Goal: Information Seeking & Learning: Learn about a topic

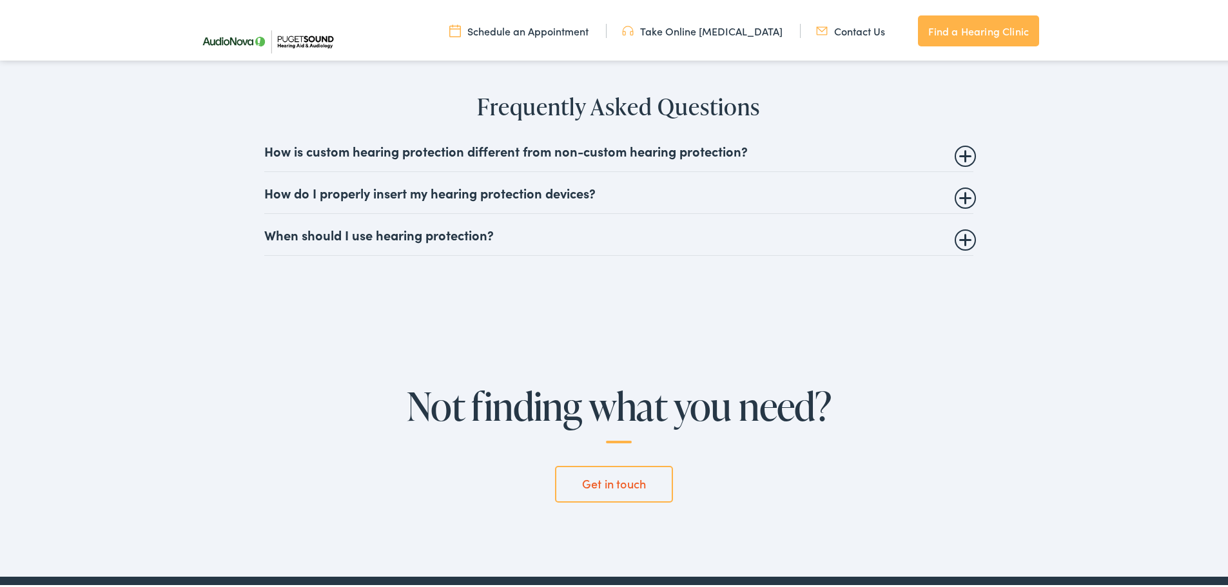
scroll to position [3006, 0]
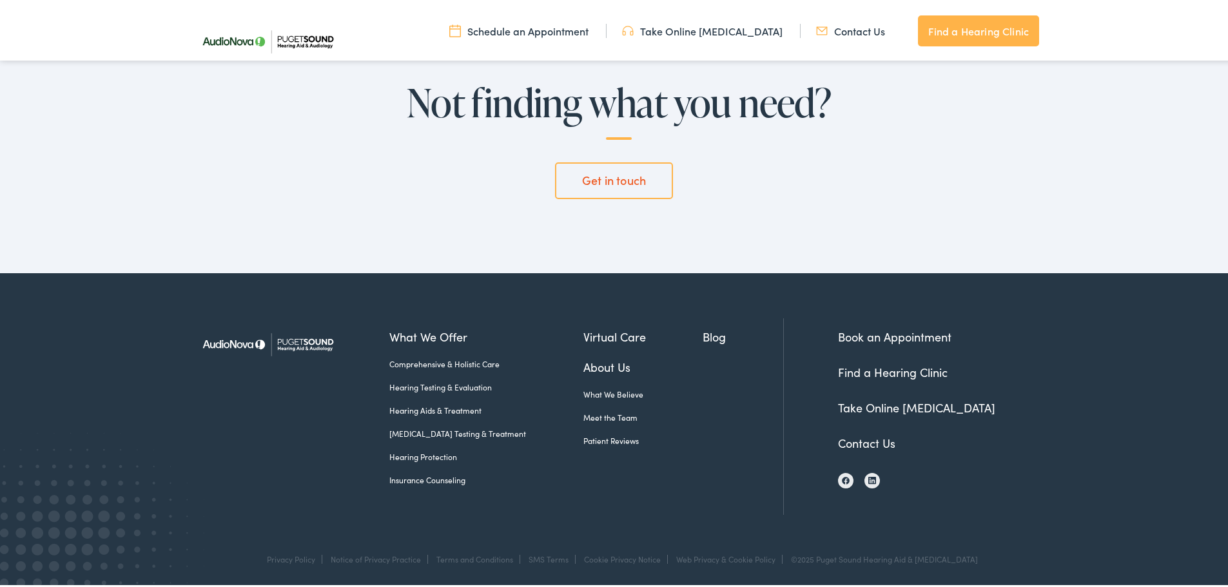
click at [583, 366] on link "About Us" at bounding box center [643, 364] width 120 height 17
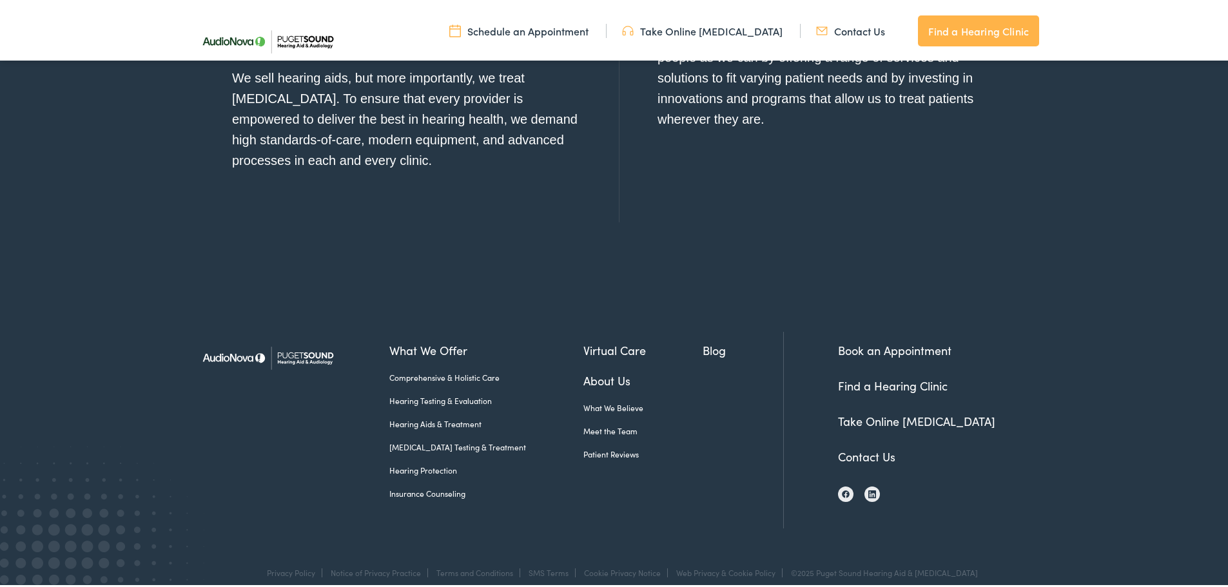
scroll to position [1519, 0]
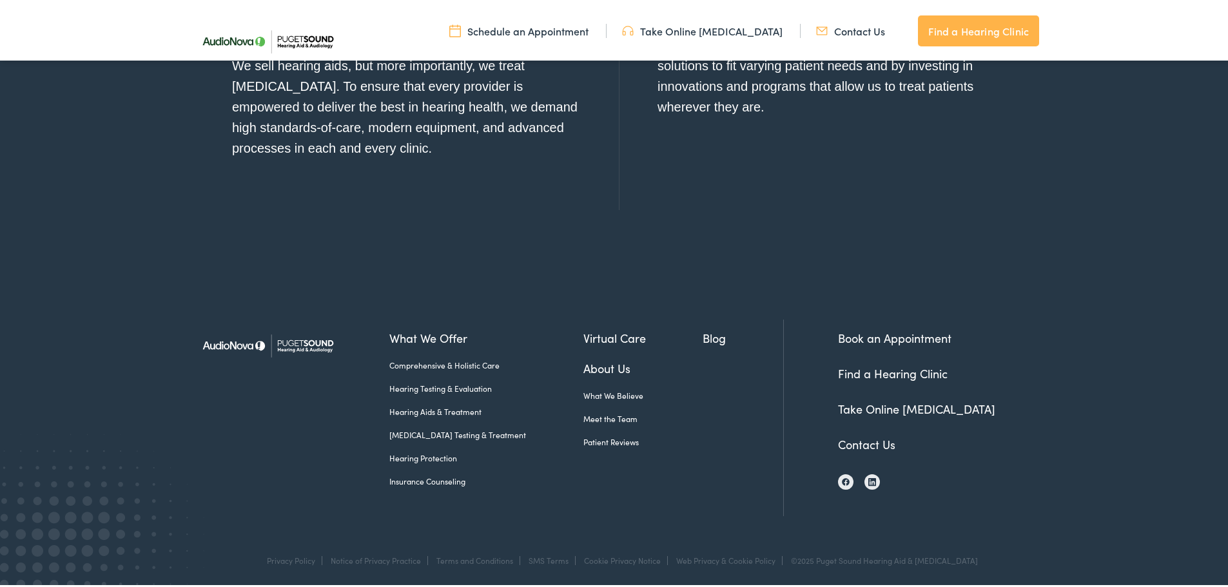
click at [583, 414] on link "Meet the Team" at bounding box center [643, 417] width 120 height 12
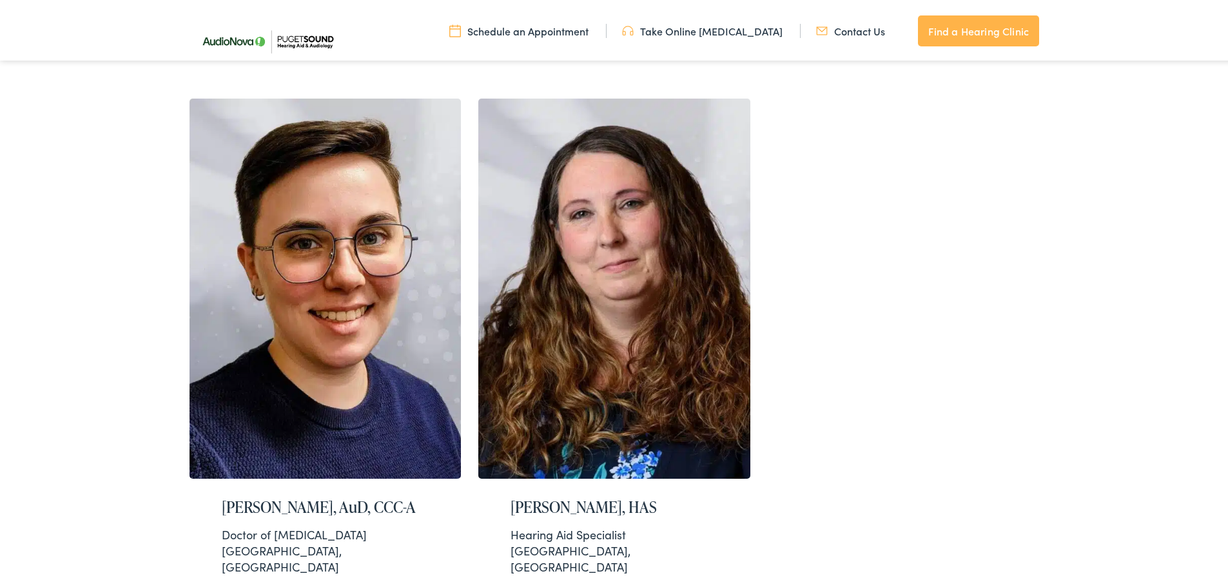
scroll to position [2385, 0]
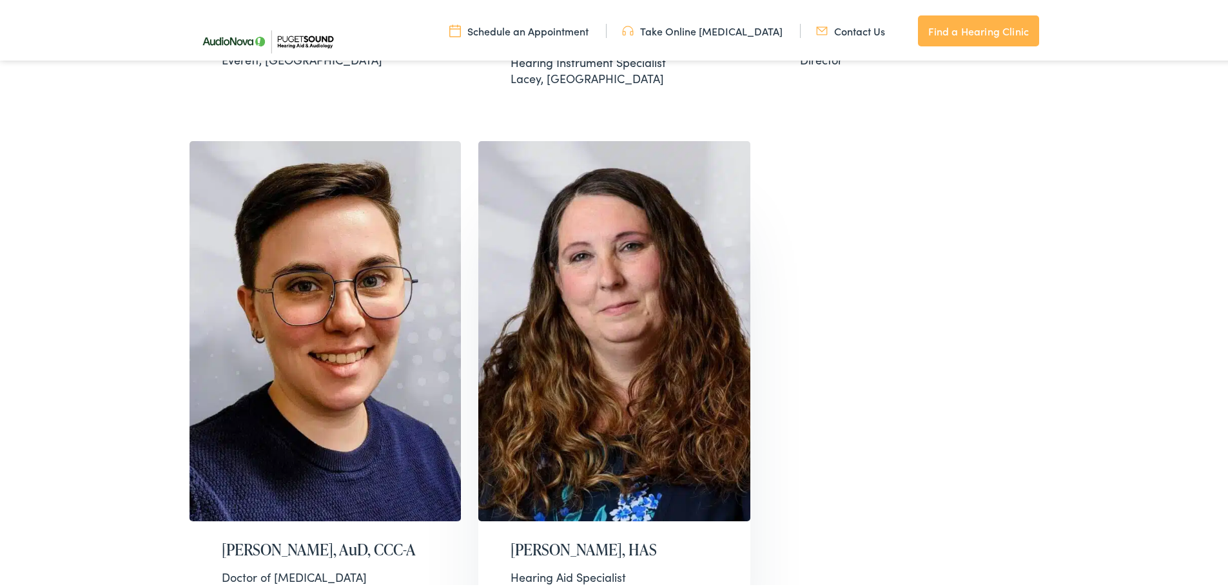
click at [575, 538] on h2 "Tammy Christensen, HAS" at bounding box center [615, 547] width 208 height 19
